Goal: Task Accomplishment & Management: Use online tool/utility

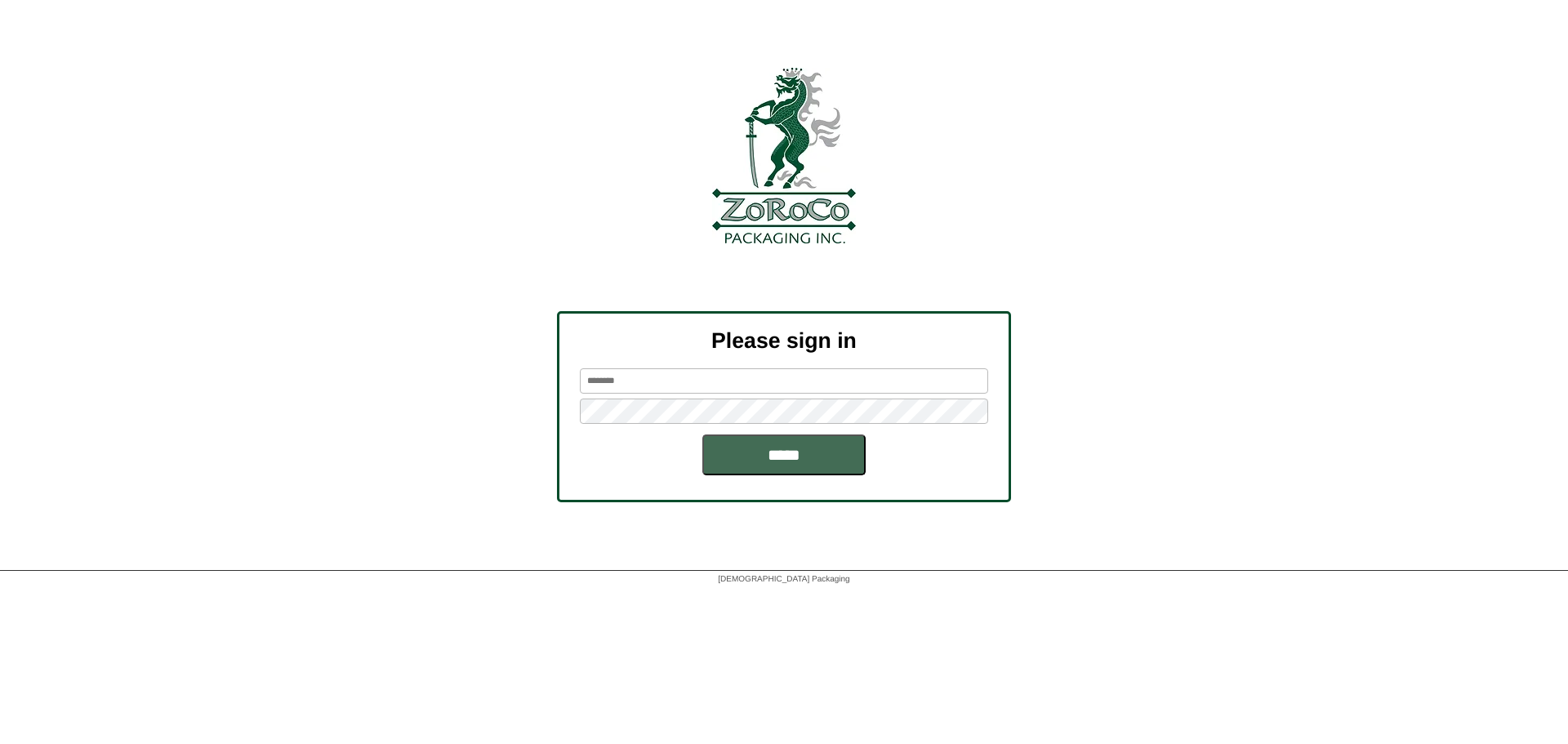
type input "**********"
click at [764, 475] on input "*****" at bounding box center [784, 455] width 163 height 41
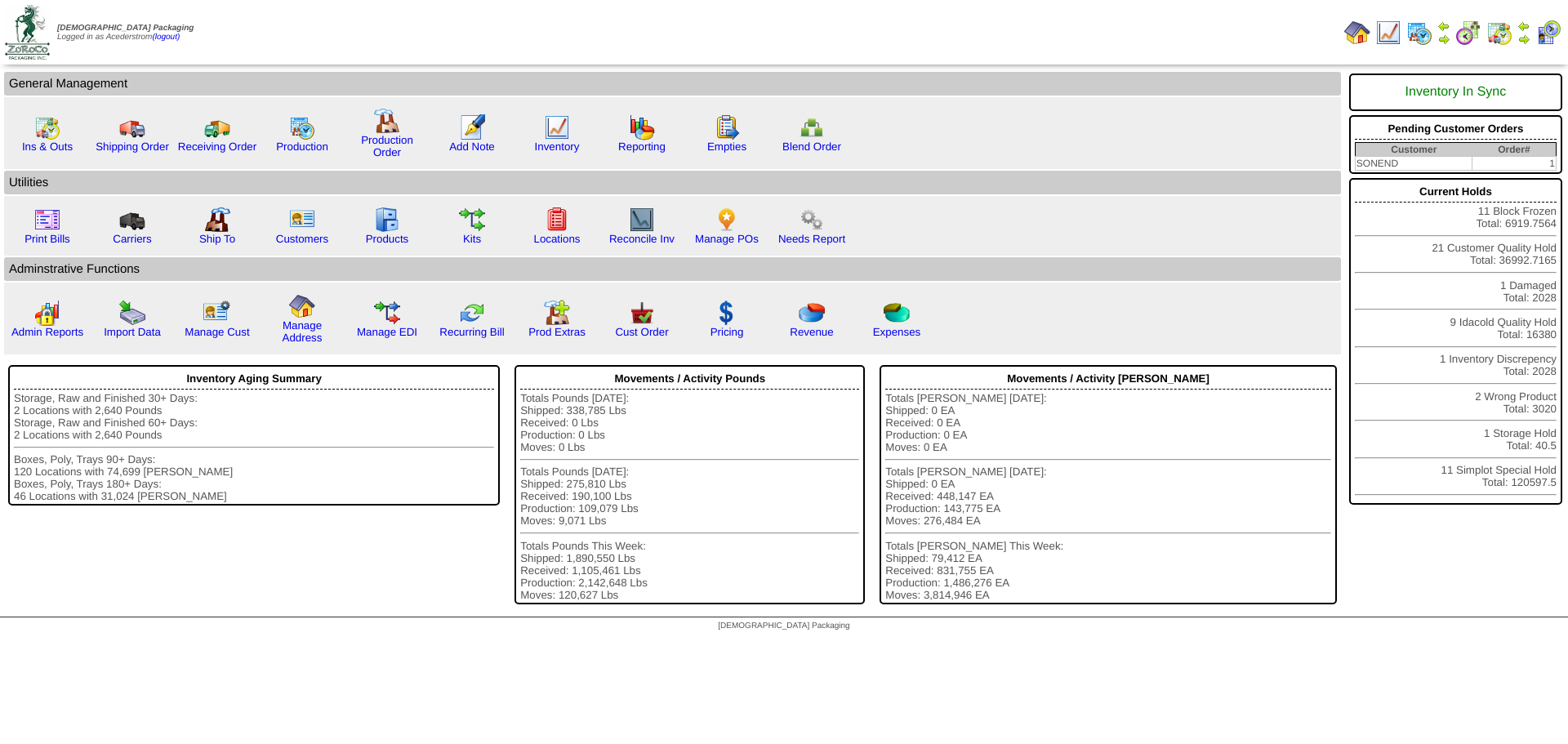
click at [1524, 33] on img at bounding box center [1524, 39] width 13 height 13
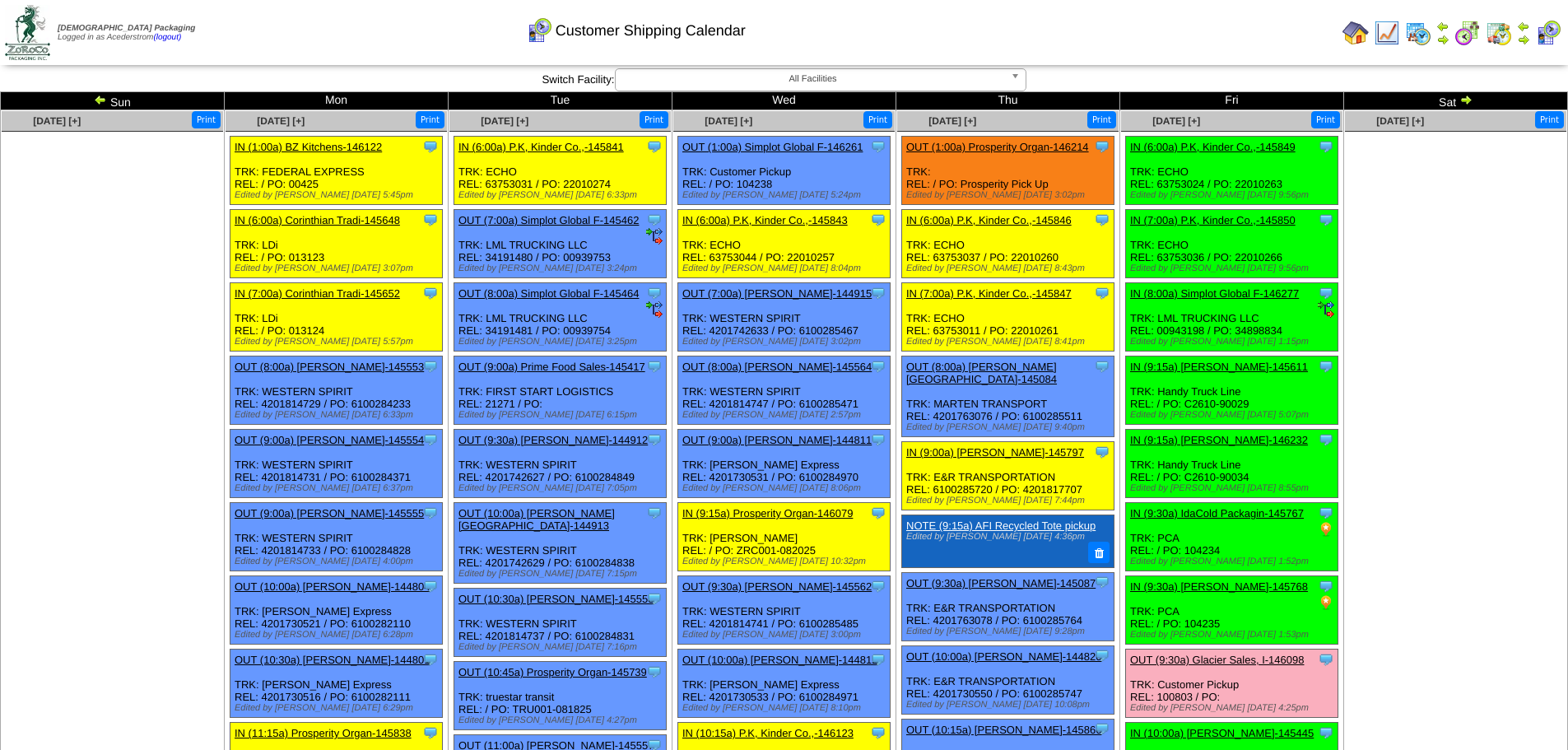
click at [208, 247] on ul at bounding box center [113, 256] width 222 height 247
